Goal: Information Seeking & Learning: Learn about a topic

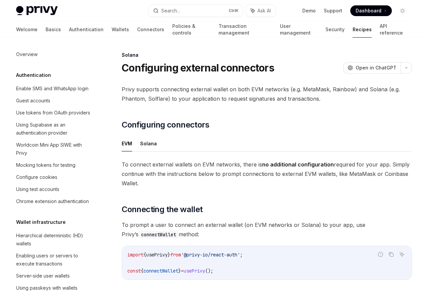
scroll to position [1075, 0]
